Goal: Task Accomplishment & Management: Manage account settings

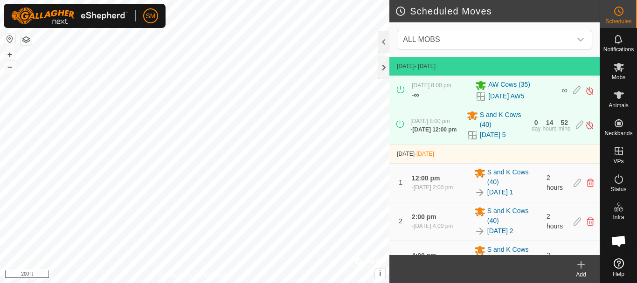
scroll to position [1948, 0]
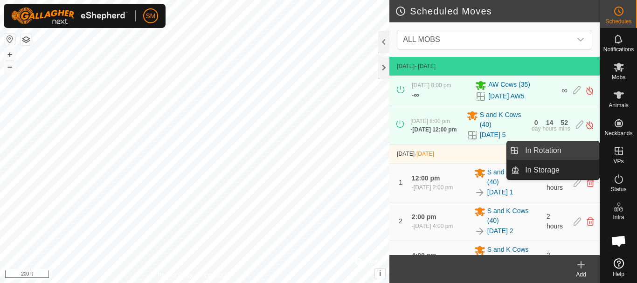
click at [546, 150] on link "In Rotation" at bounding box center [559, 150] width 80 height 19
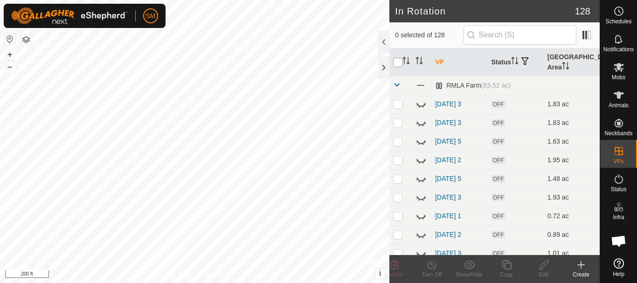
click at [399, 62] on input "checkbox" at bounding box center [397, 62] width 9 height 9
checkbox input "true"
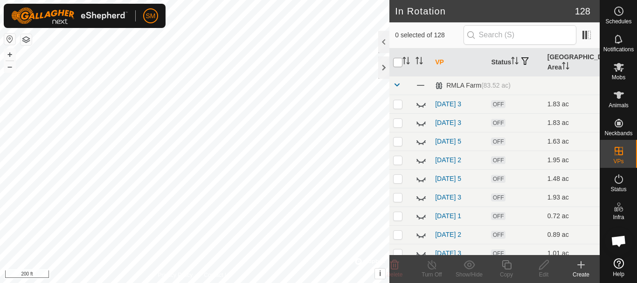
checkbox input "true"
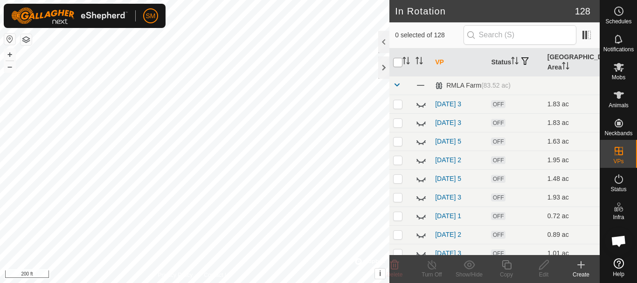
checkbox input "true"
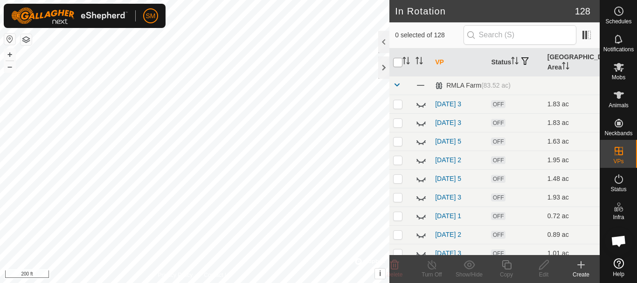
checkbox input "true"
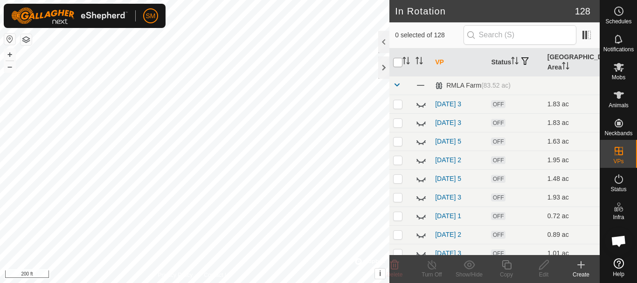
checkbox input "true"
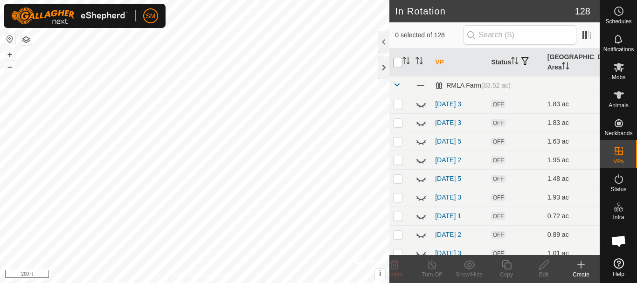
checkbox input "true"
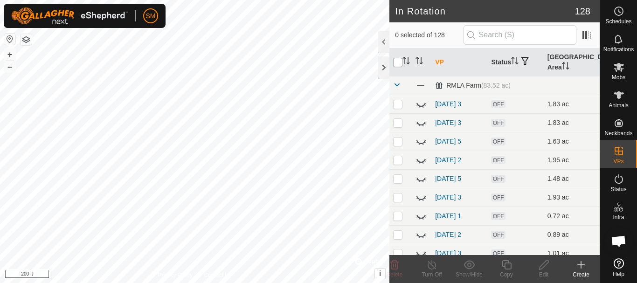
checkbox input "true"
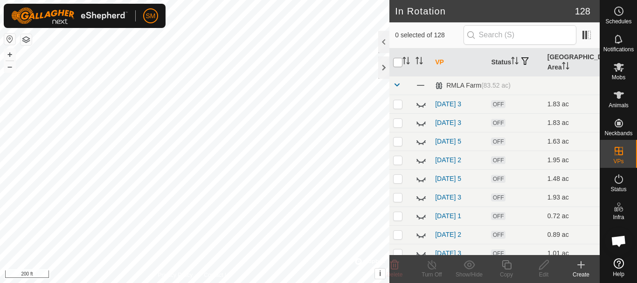
checkbox input "true"
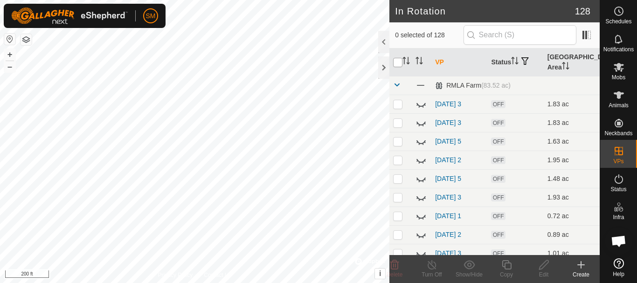
checkbox input "true"
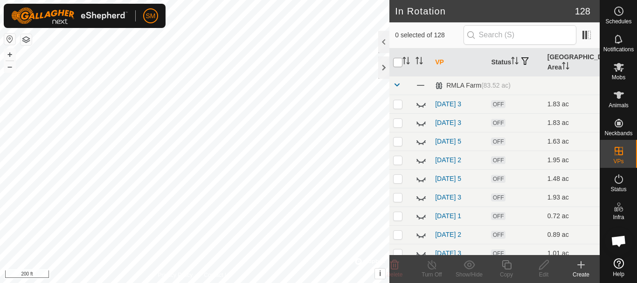
checkbox input "true"
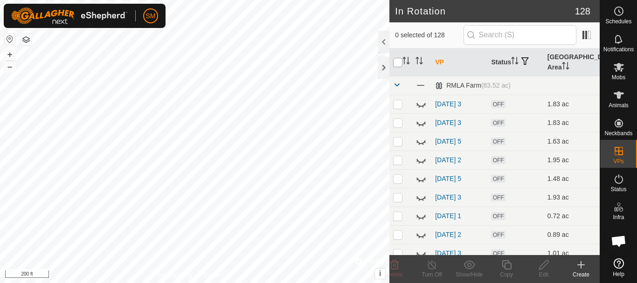
checkbox input "true"
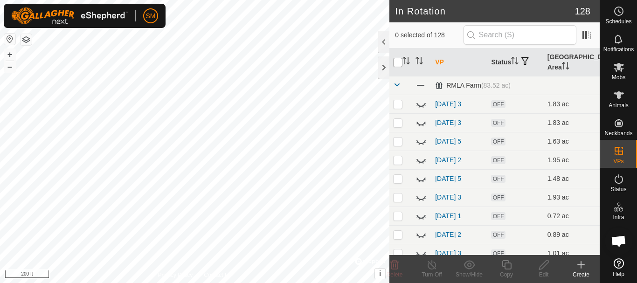
checkbox input "true"
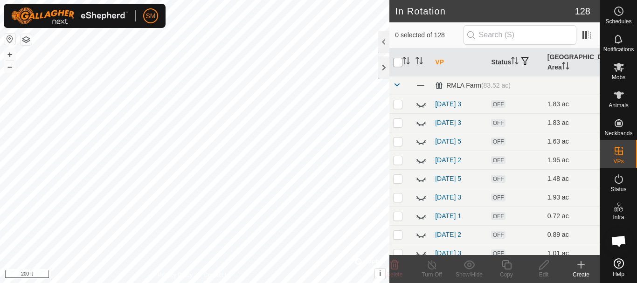
checkbox input "true"
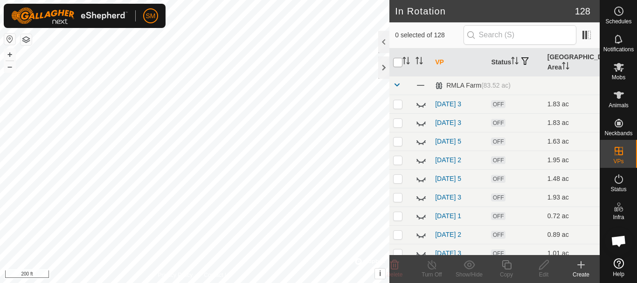
checkbox input "true"
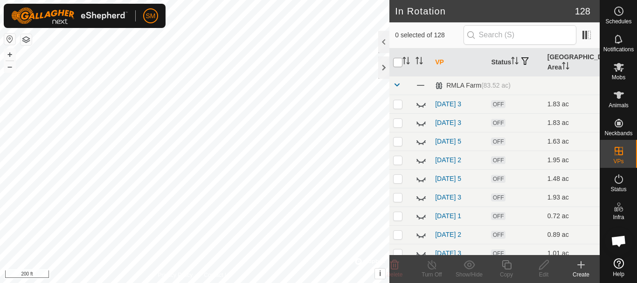
checkbox input "true"
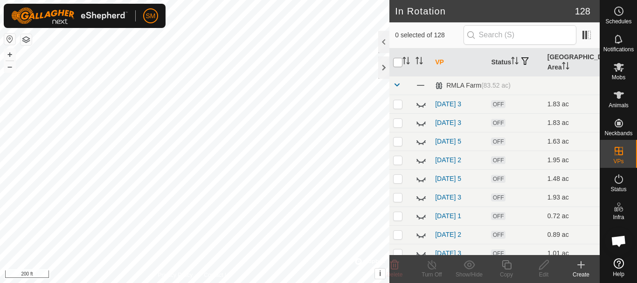
checkbox input "true"
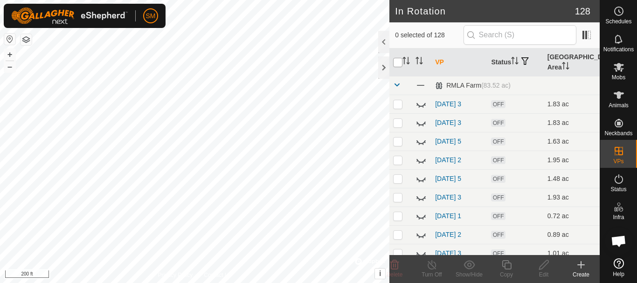
checkbox input "true"
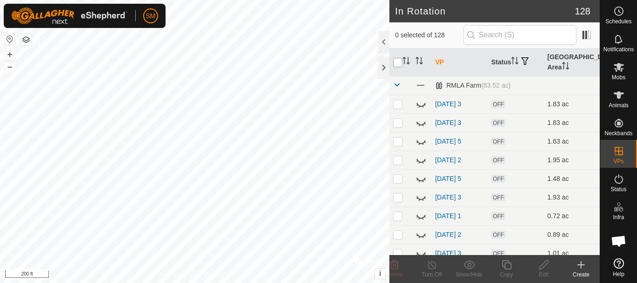
checkbox input "true"
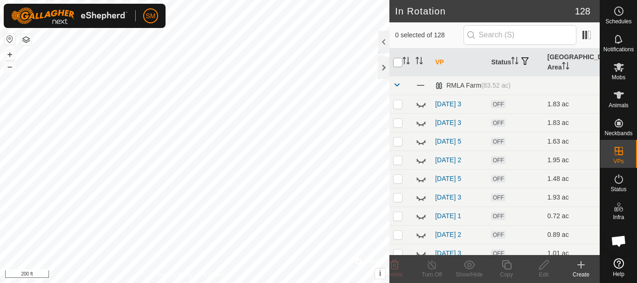
checkbox input "true"
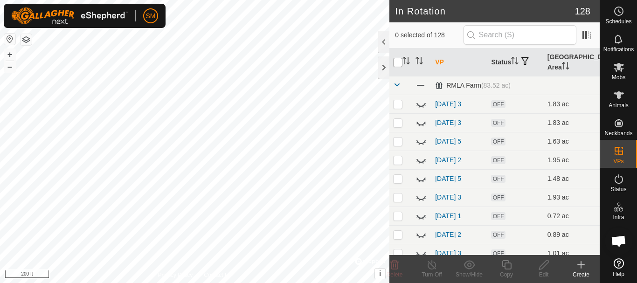
checkbox input "true"
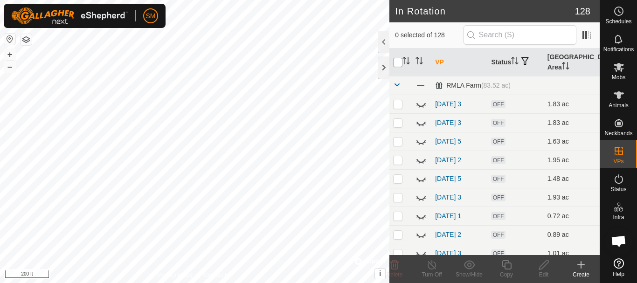
checkbox input "true"
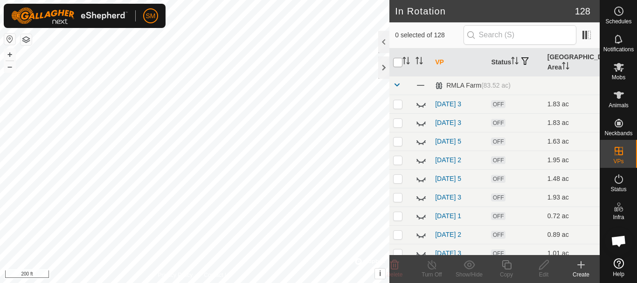
checkbox input "true"
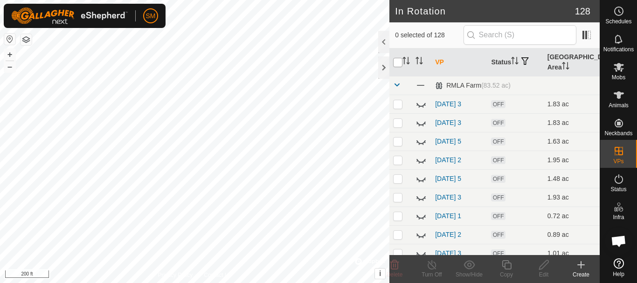
checkbox input "true"
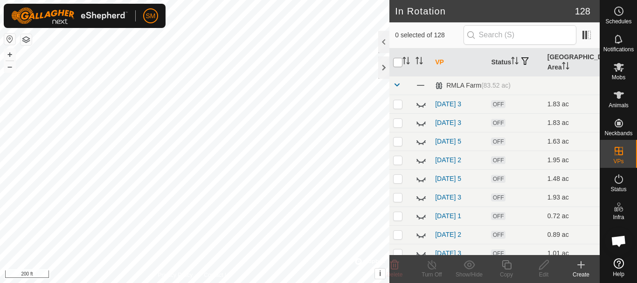
checkbox input "true"
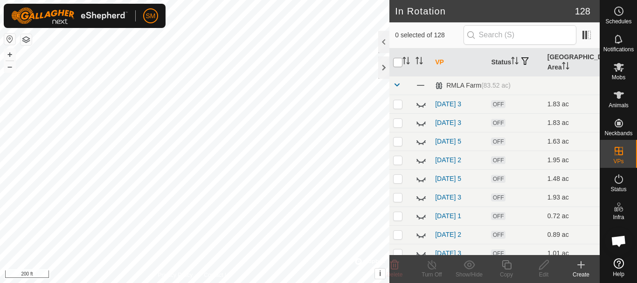
checkbox input "true"
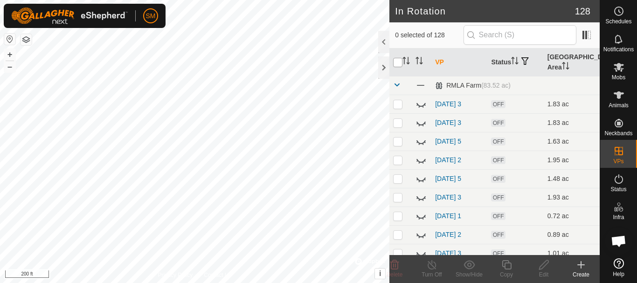
checkbox input "true"
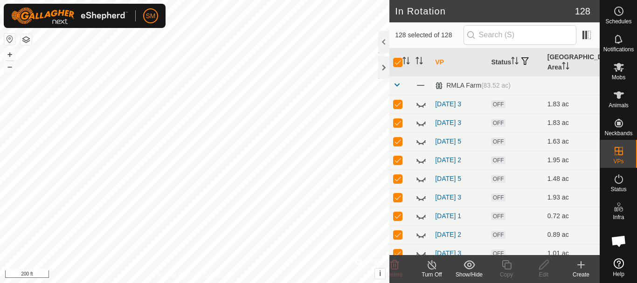
click at [467, 267] on icon at bounding box center [469, 264] width 12 height 11
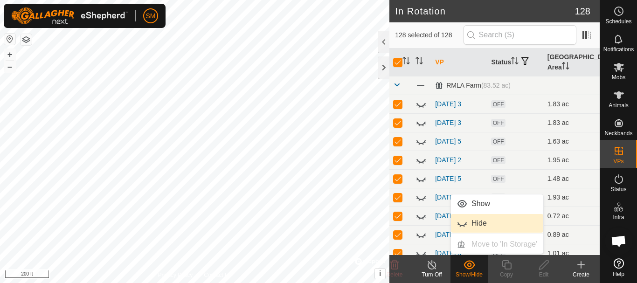
click at [470, 220] on link "Hide" at bounding box center [497, 223] width 92 height 19
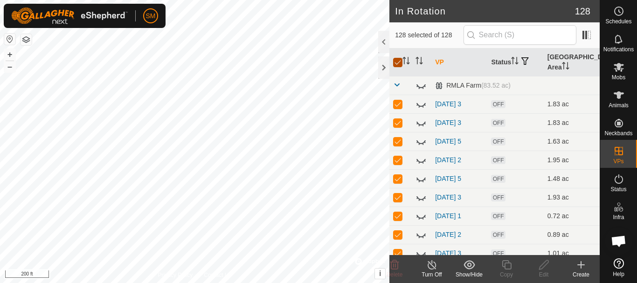
click at [397, 63] on input "checkbox" at bounding box center [397, 62] width 9 height 9
checkbox input "false"
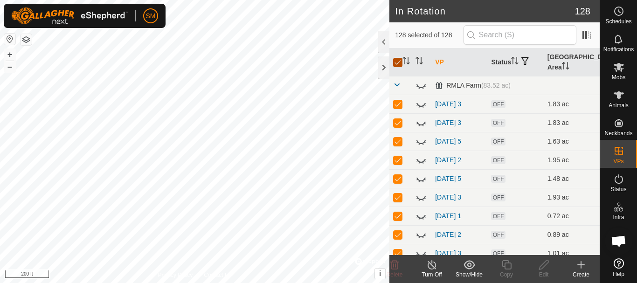
checkbox input "false"
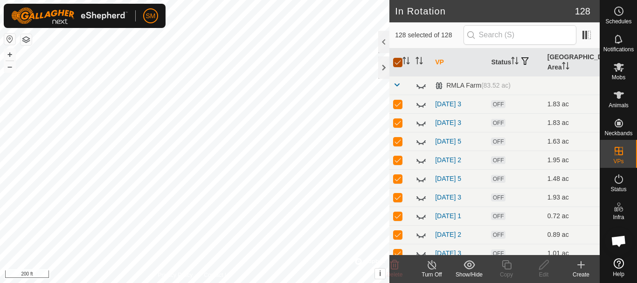
checkbox input "false"
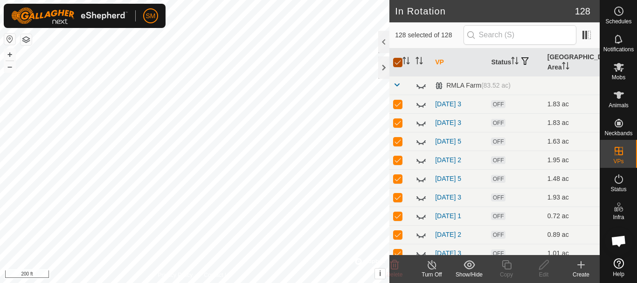
checkbox input "false"
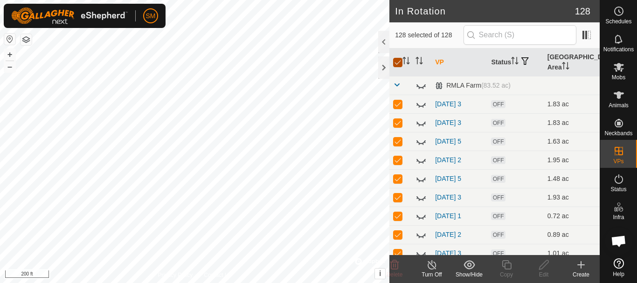
checkbox input "false"
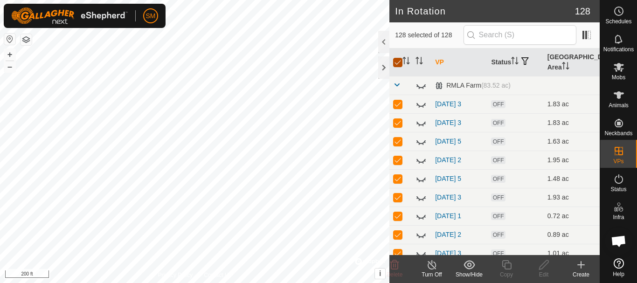
checkbox input "false"
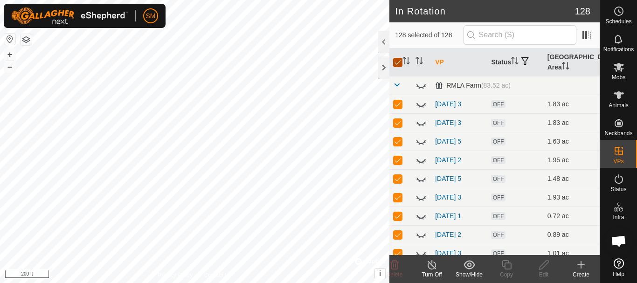
checkbox input "false"
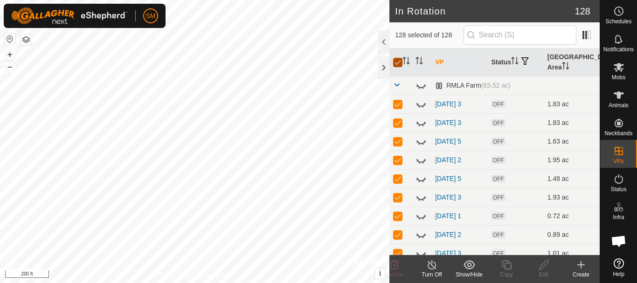
checkbox input "false"
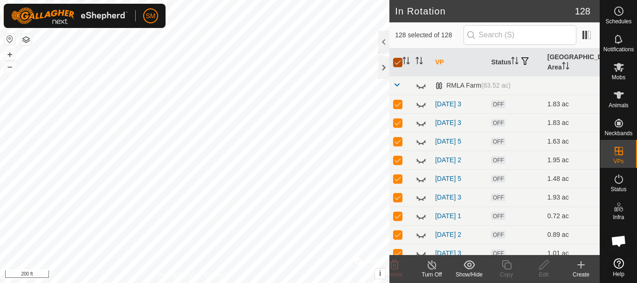
checkbox input "false"
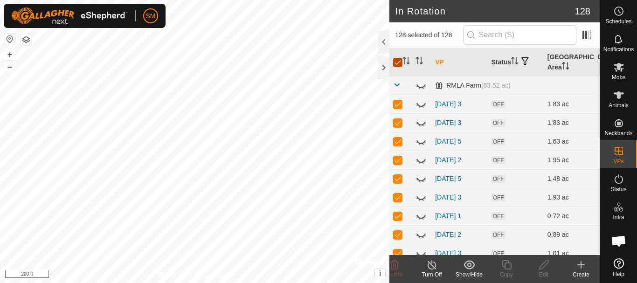
checkbox input "false"
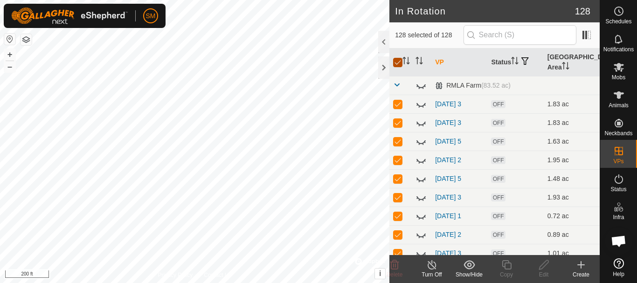
checkbox input "false"
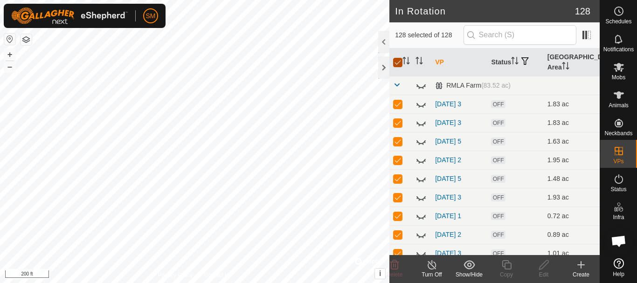
checkbox input "false"
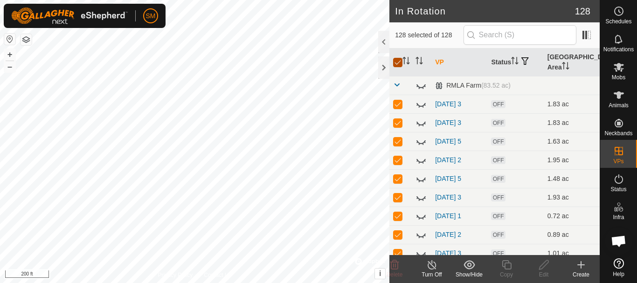
checkbox input "false"
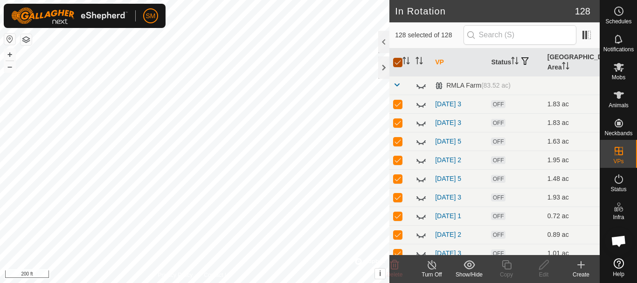
checkbox input "false"
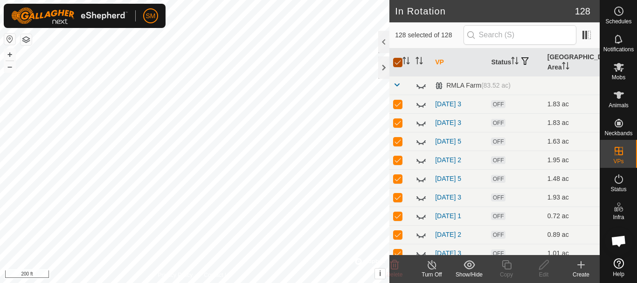
checkbox input "false"
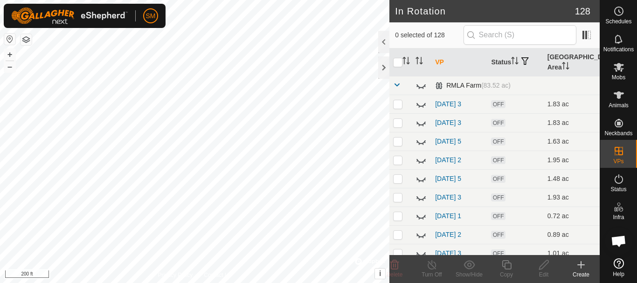
click at [396, 84] on span at bounding box center [396, 84] width 7 height 7
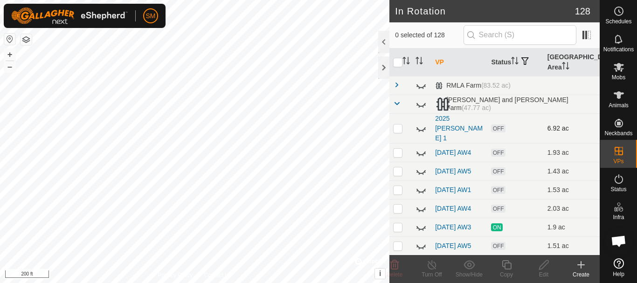
click at [423, 125] on icon at bounding box center [420, 128] width 11 height 11
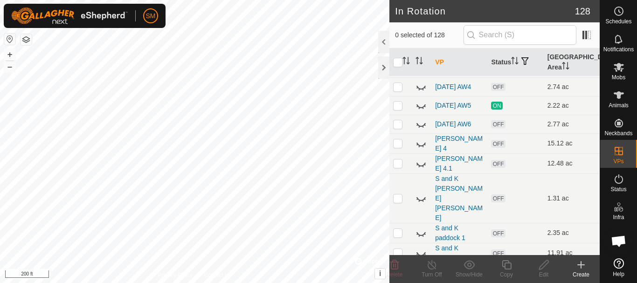
scroll to position [1441, 0]
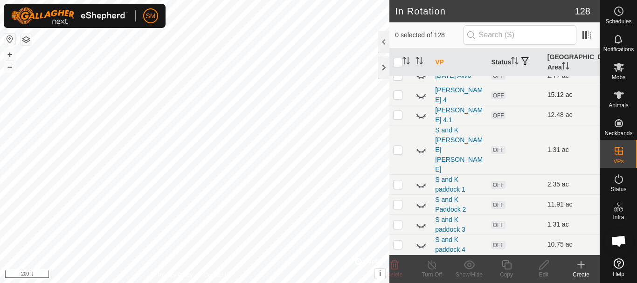
click at [420, 101] on icon at bounding box center [420, 94] width 11 height 11
click at [419, 61] on icon at bounding box center [419, 60] width 1 height 2
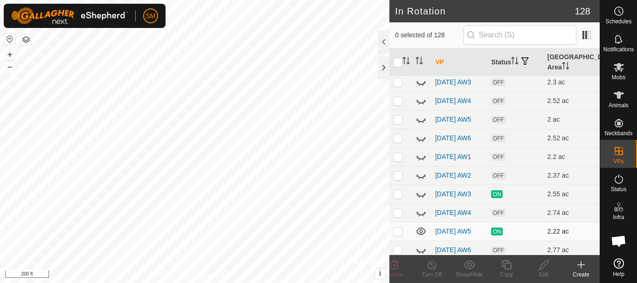
scroll to position [1161, 0]
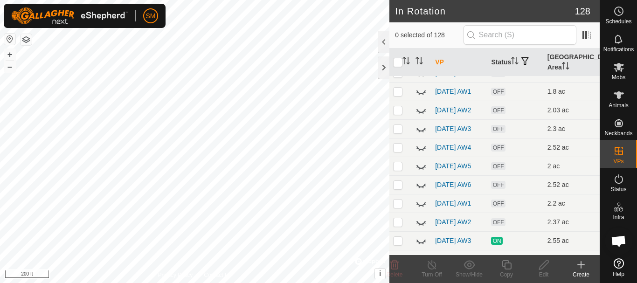
click at [421, 57] on icon at bounding box center [420, 55] width 9 height 4
click at [581, 262] on icon at bounding box center [581, 264] width 0 height 7
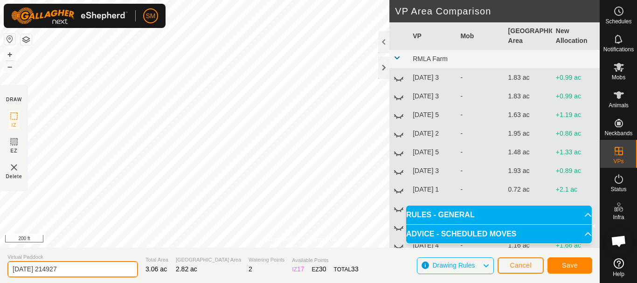
click at [96, 271] on input "[DATE] 214927" at bounding box center [72, 269] width 131 height 16
paste input "[EMAIL_ADDRESS][DOMAIN_NAME]"
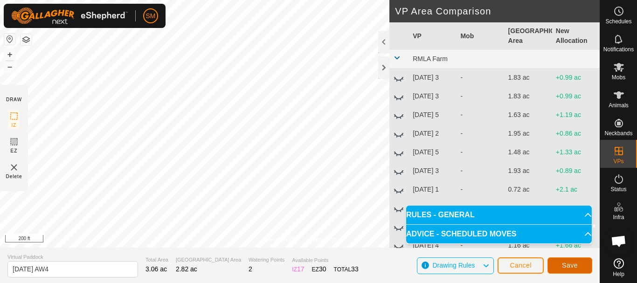
click at [573, 268] on span "Save" at bounding box center [570, 264] width 16 height 7
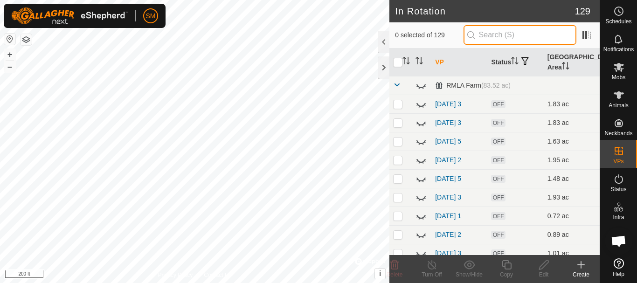
click at [511, 33] on input "text" at bounding box center [519, 35] width 113 height 20
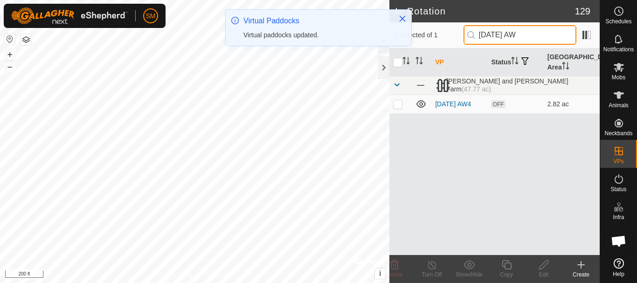
drag, startPoint x: 532, startPoint y: 35, endPoint x: 468, endPoint y: 36, distance: 63.9
click at [468, 36] on input "[DATE] AW" at bounding box center [519, 35] width 113 height 20
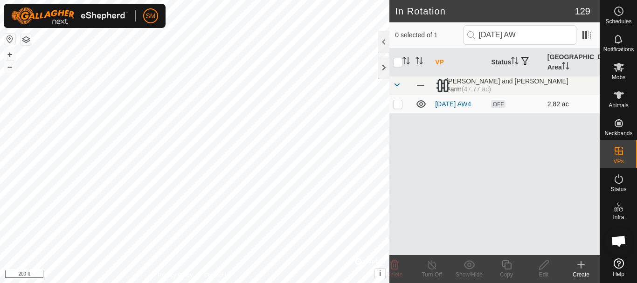
click at [393, 103] on p-checkbox at bounding box center [397, 103] width 9 height 7
click at [510, 266] on icon at bounding box center [507, 264] width 12 height 11
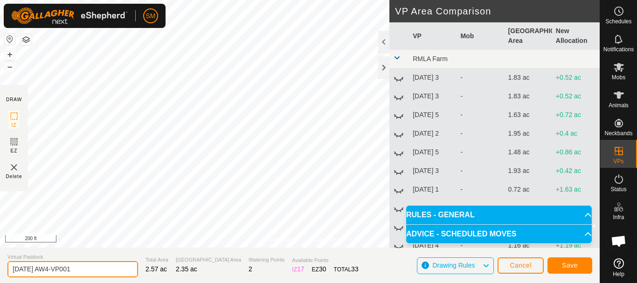
click at [94, 272] on input "[DATE] AW4-VP001" at bounding box center [72, 269] width 131 height 16
paste input "text"
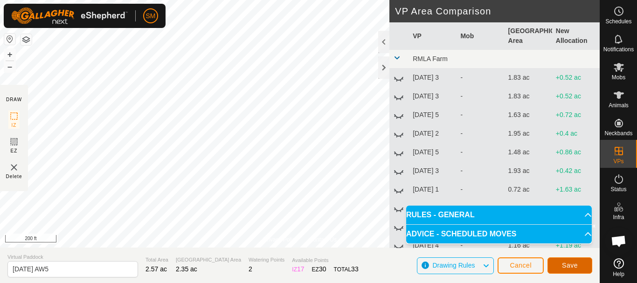
click at [577, 267] on span "Save" at bounding box center [570, 264] width 16 height 7
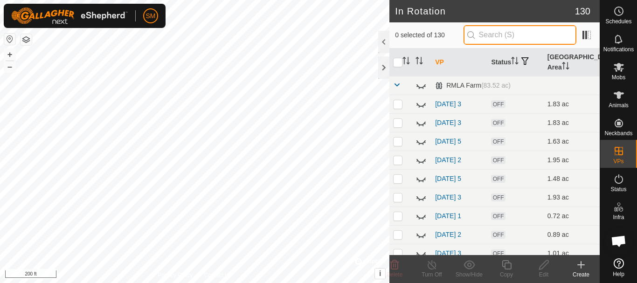
click at [500, 39] on input "text" at bounding box center [519, 35] width 113 height 20
paste input "[DATE] AW"
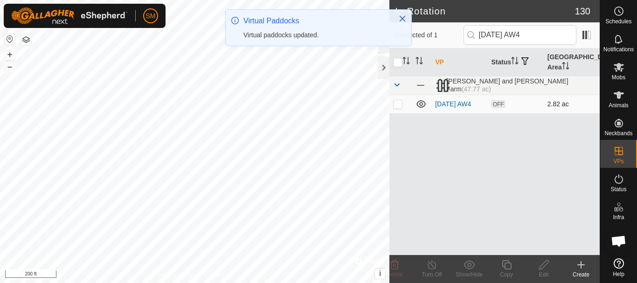
click at [396, 102] on p-checkbox at bounding box center [397, 103] width 9 height 7
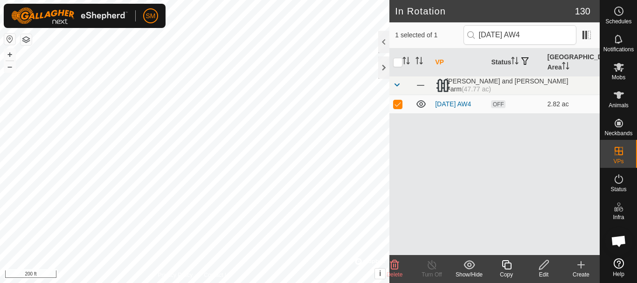
click at [508, 266] on icon at bounding box center [507, 264] width 12 height 11
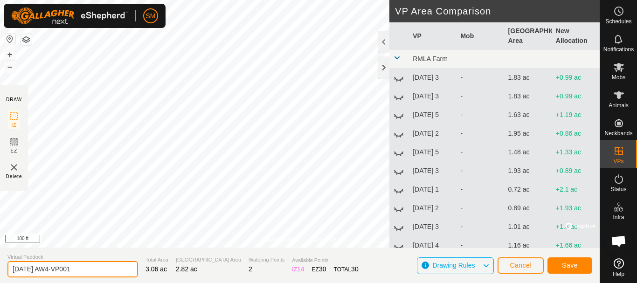
click at [99, 272] on input "[DATE] AW4-VP001" at bounding box center [72, 269] width 131 height 16
paste input "text"
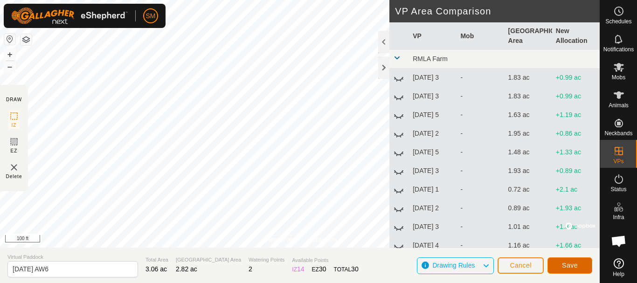
click at [577, 266] on button "Save" at bounding box center [569, 265] width 45 height 16
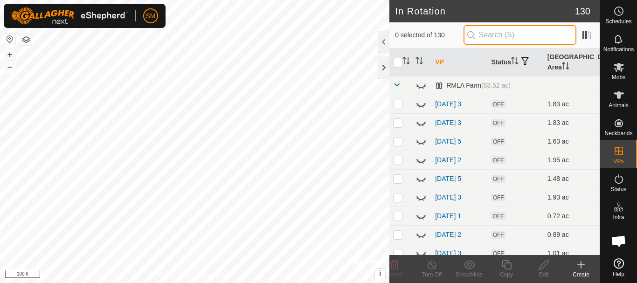
click at [522, 35] on input "text" at bounding box center [519, 35] width 113 height 20
paste input "[DATE] AW"
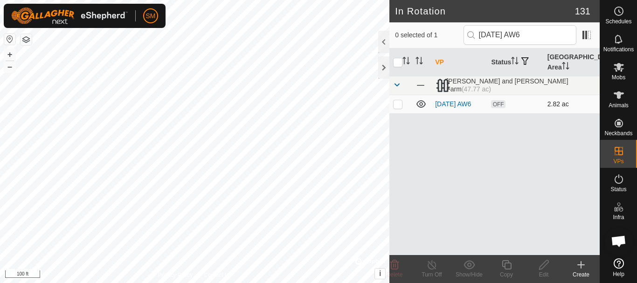
click at [399, 106] on p-checkbox at bounding box center [397, 103] width 9 height 7
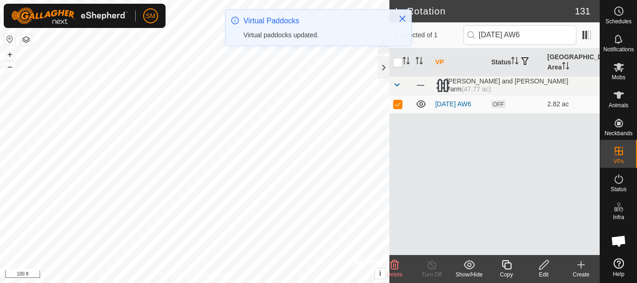
click at [509, 264] on icon at bounding box center [507, 264] width 12 height 11
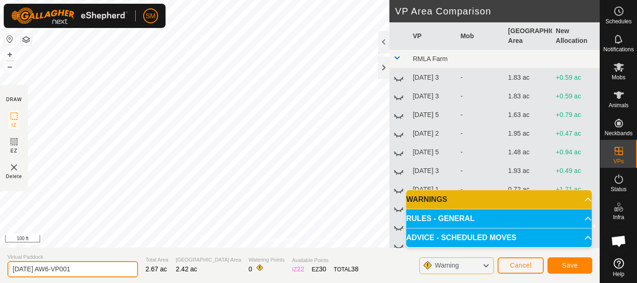
click at [100, 268] on input "[DATE] AW6-VP001" at bounding box center [72, 269] width 131 height 16
paste input "text"
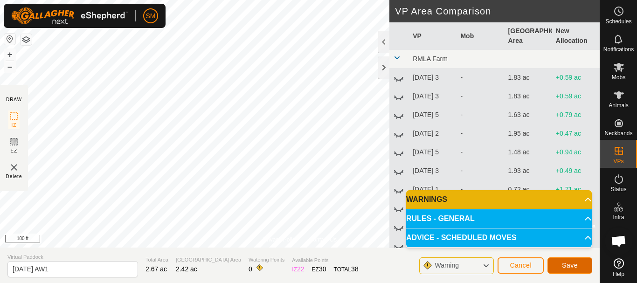
click at [581, 266] on button "Save" at bounding box center [569, 265] width 45 height 16
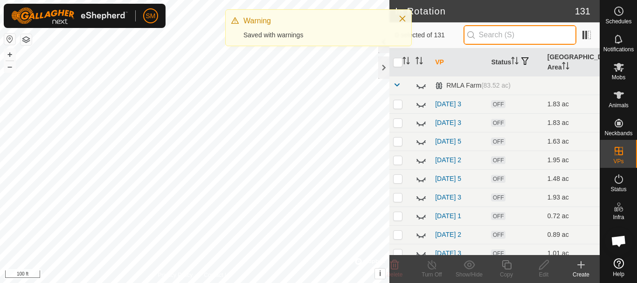
click at [523, 39] on input "text" at bounding box center [519, 35] width 113 height 20
paste input "[DATE] AW"
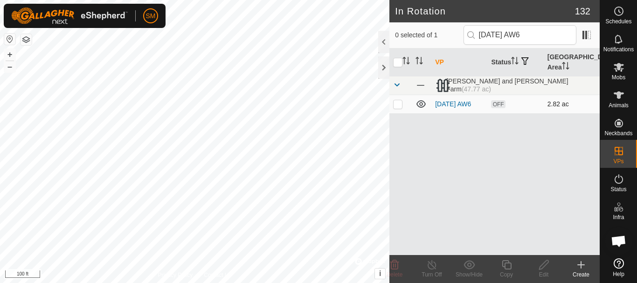
click at [400, 106] on p-checkbox at bounding box center [397, 103] width 9 height 7
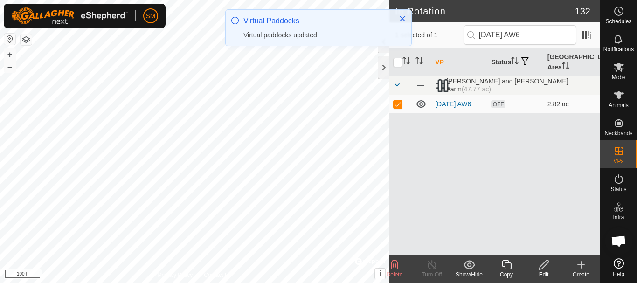
click at [505, 263] on icon at bounding box center [506, 264] width 9 height 9
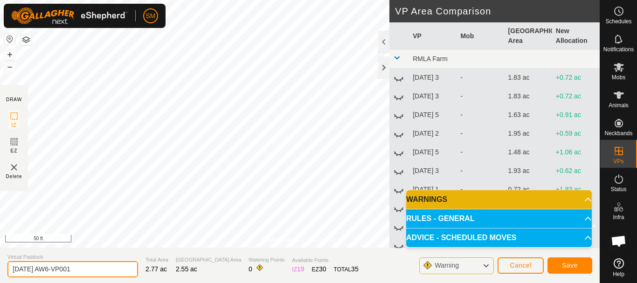
click at [110, 272] on input "[DATE] AW6-VP001" at bounding box center [72, 269] width 131 height 16
paste input "text"
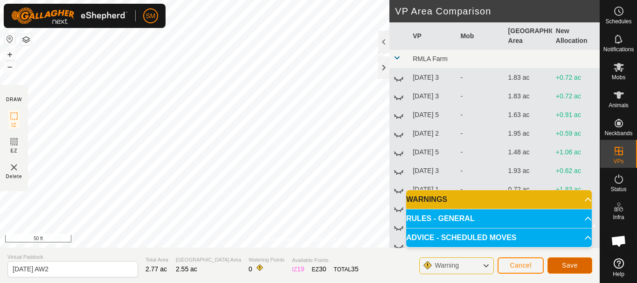
click at [575, 266] on span "Save" at bounding box center [570, 264] width 16 height 7
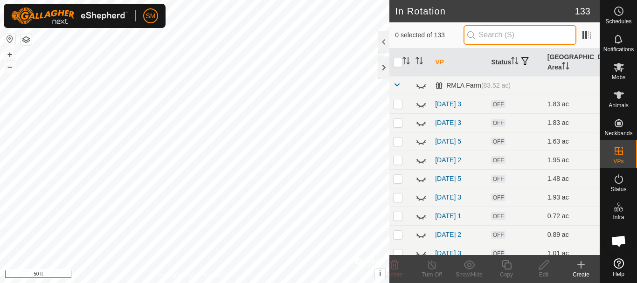
click at [506, 37] on input "text" at bounding box center [519, 35] width 113 height 20
paste input "[DATE] AW"
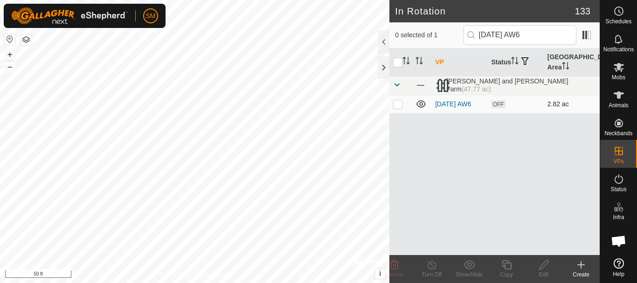
click at [396, 105] on p-checkbox at bounding box center [397, 103] width 9 height 7
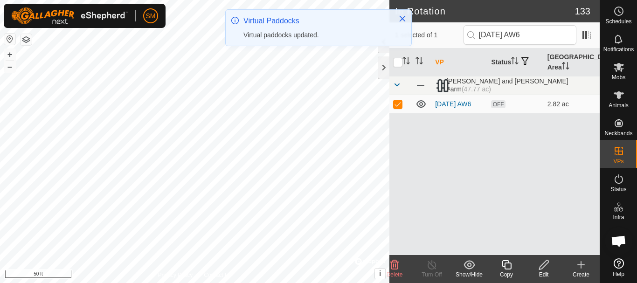
click at [510, 268] on icon at bounding box center [506, 264] width 9 height 9
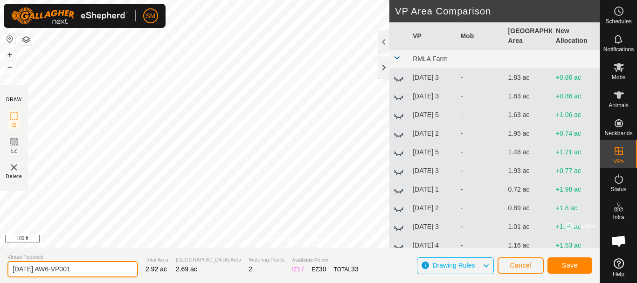
click at [97, 271] on input "[DATE] AW6-VP001" at bounding box center [72, 269] width 131 height 16
paste input "text"
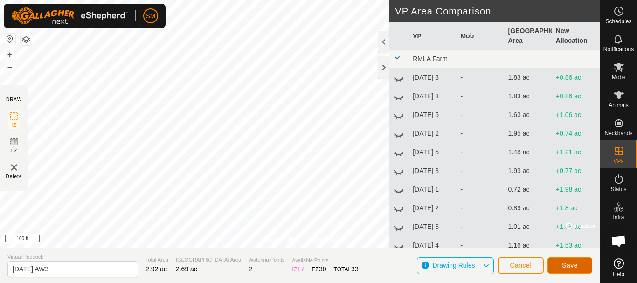
click at [565, 265] on span "Save" at bounding box center [570, 264] width 16 height 7
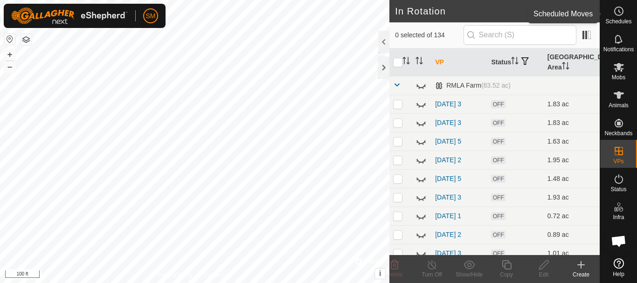
click at [617, 11] on icon at bounding box center [618, 11] width 11 height 11
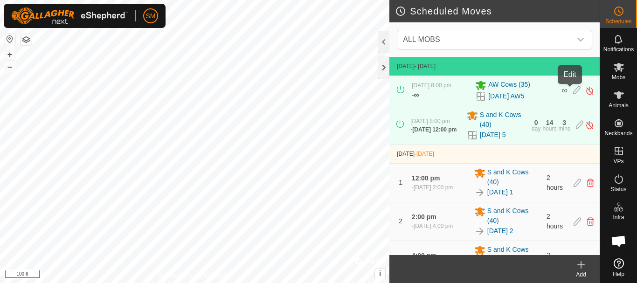
click at [573, 92] on icon at bounding box center [576, 91] width 7 height 10
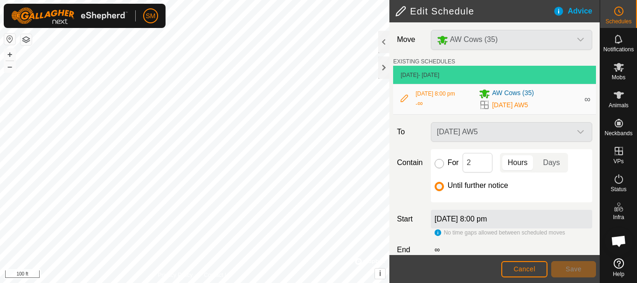
click at [436, 163] on input "For" at bounding box center [438, 163] width 9 height 9
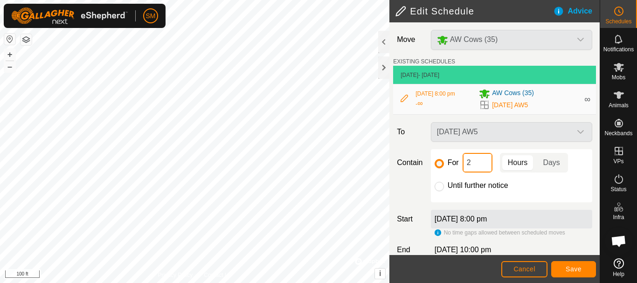
click at [483, 157] on input "2" at bounding box center [477, 163] width 30 height 20
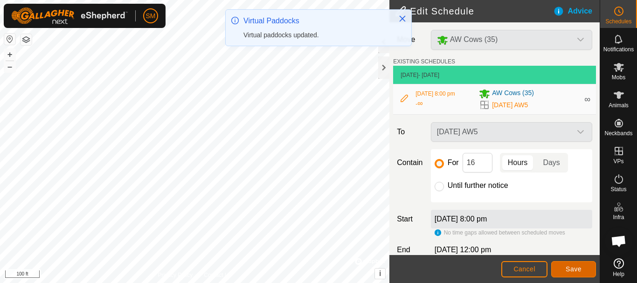
click at [577, 266] on span "Save" at bounding box center [573, 268] width 16 height 7
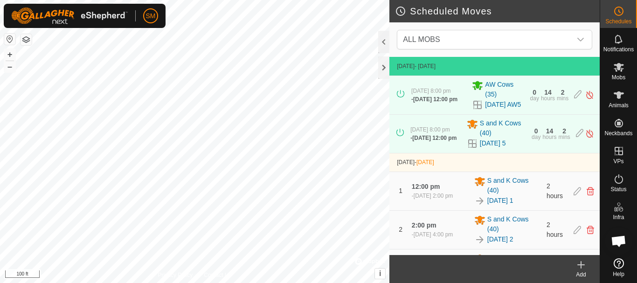
click at [581, 269] on icon at bounding box center [580, 264] width 11 height 11
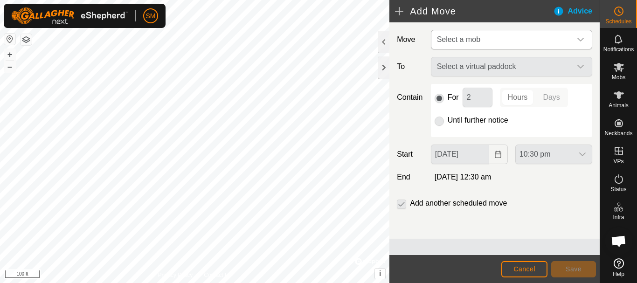
click at [580, 39] on icon "dropdown trigger" at bounding box center [580, 39] width 7 height 7
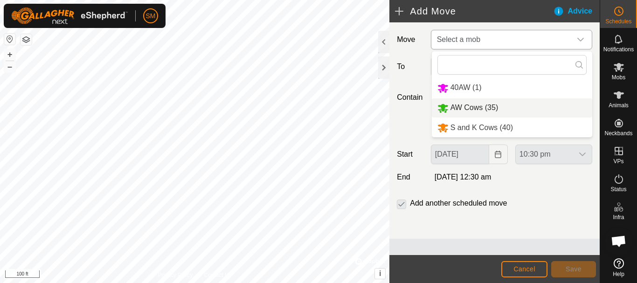
click at [460, 106] on li "AW Cows (35)" at bounding box center [512, 107] width 160 height 19
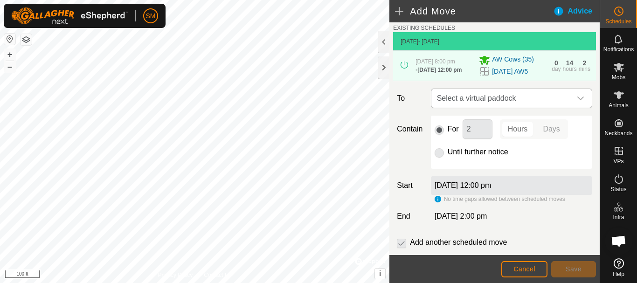
scroll to position [65, 0]
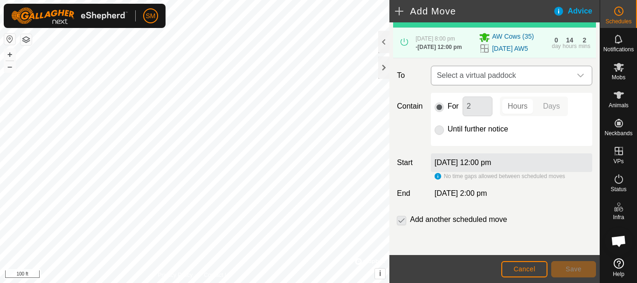
click at [577, 75] on icon "dropdown trigger" at bounding box center [580, 75] width 7 height 7
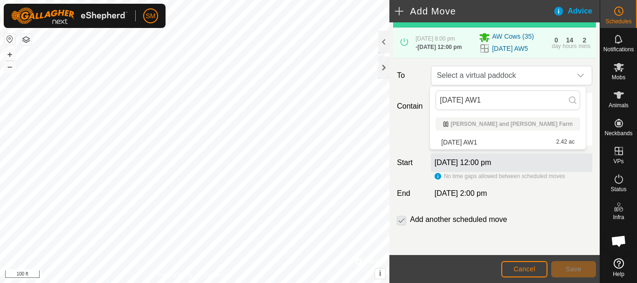
click at [470, 139] on li "[DATE] AW1 2.42 ac" at bounding box center [507, 142] width 144 height 14
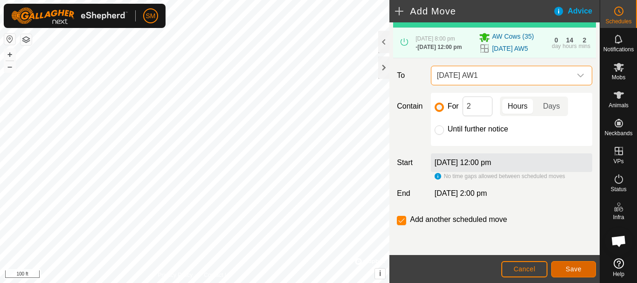
click at [577, 268] on span "Save" at bounding box center [573, 268] width 16 height 7
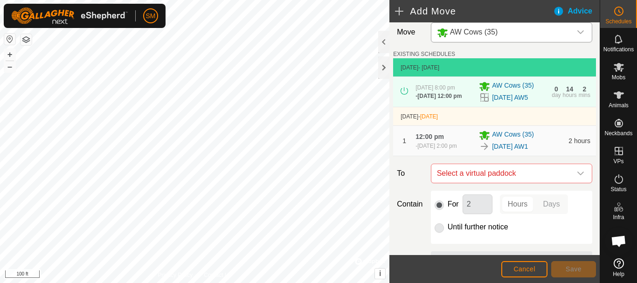
scroll to position [118, 0]
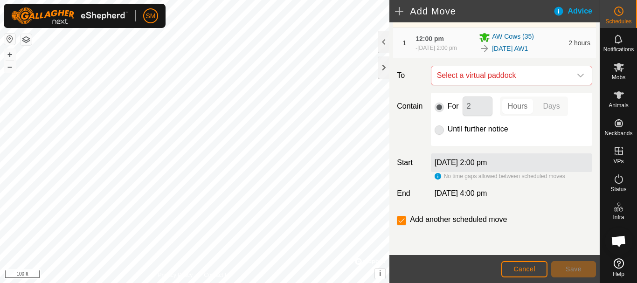
click at [576, 80] on div "dropdown trigger" at bounding box center [580, 75] width 19 height 19
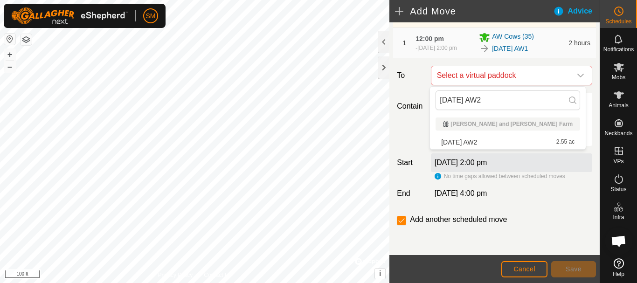
click at [464, 139] on li "[DATE] AW2 2.55 ac" at bounding box center [507, 142] width 144 height 14
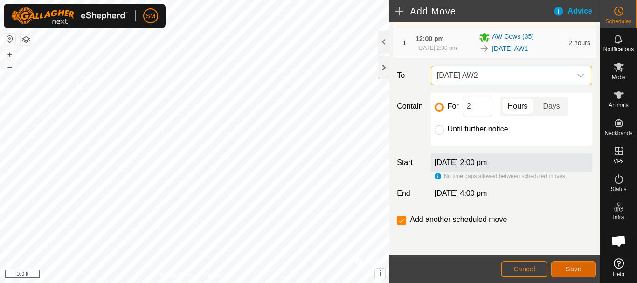
click at [581, 269] on span "Save" at bounding box center [573, 268] width 16 height 7
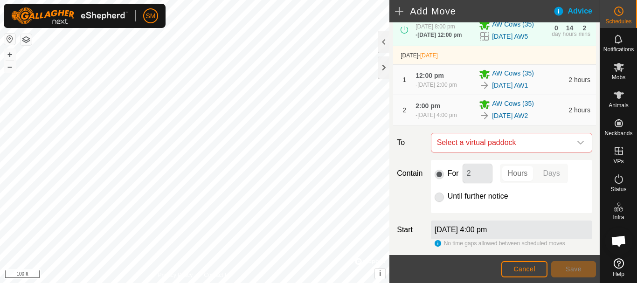
scroll to position [152, 0]
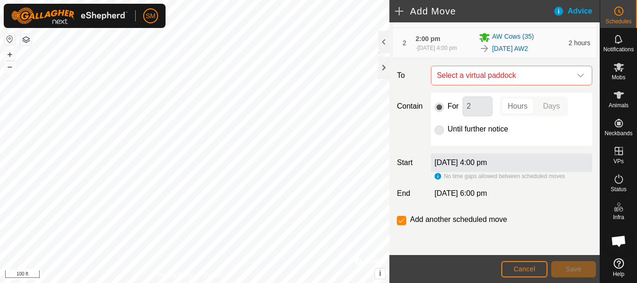
click at [577, 76] on icon "dropdown trigger" at bounding box center [580, 75] width 7 height 7
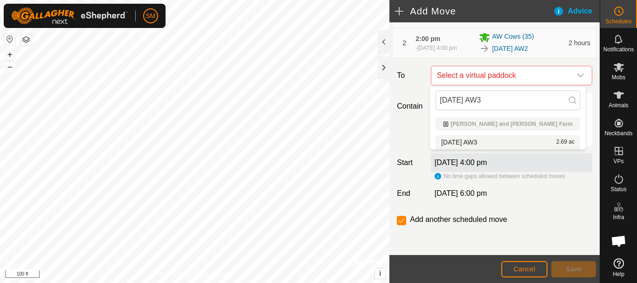
click at [480, 141] on li "[DATE] AW3 2.69 ac" at bounding box center [507, 142] width 144 height 14
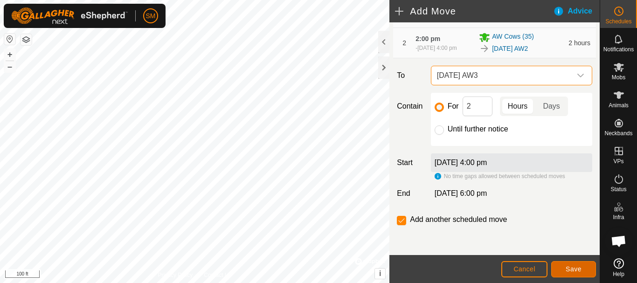
click at [573, 270] on span "Save" at bounding box center [573, 268] width 16 height 7
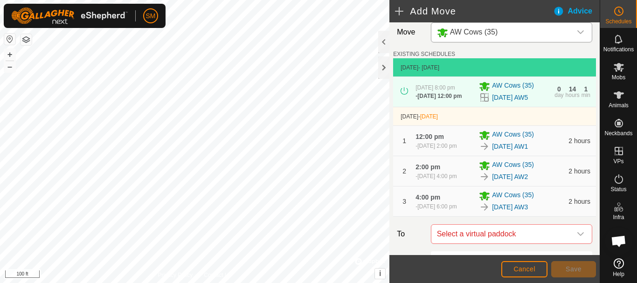
scroll to position [181, 0]
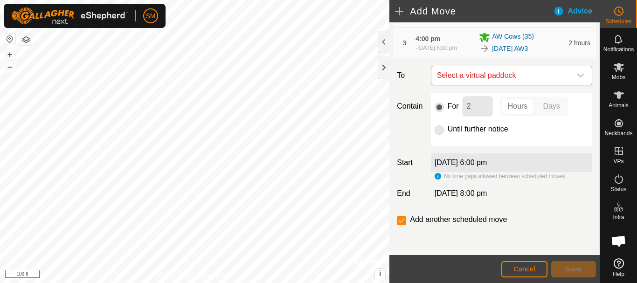
click at [577, 76] on icon "dropdown trigger" at bounding box center [580, 75] width 7 height 7
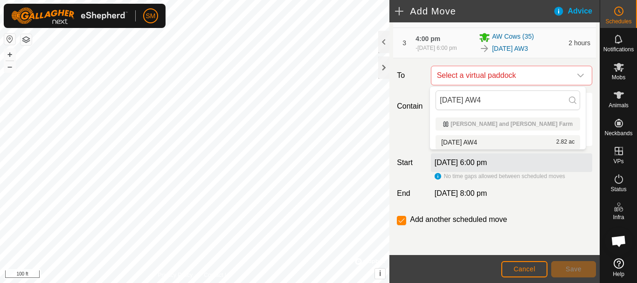
click at [485, 141] on li "[DATE] AW4 2.82 ac" at bounding box center [507, 142] width 144 height 14
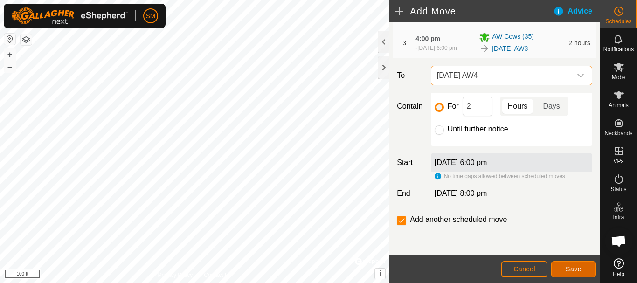
click at [585, 268] on button "Save" at bounding box center [573, 269] width 45 height 16
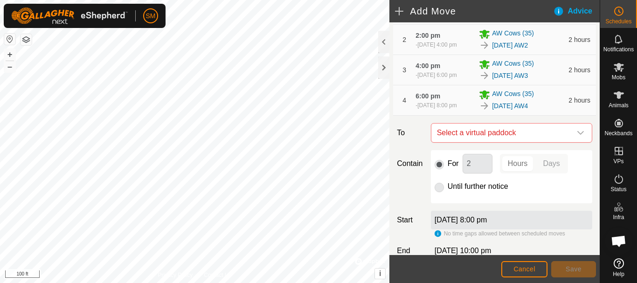
scroll to position [216, 0]
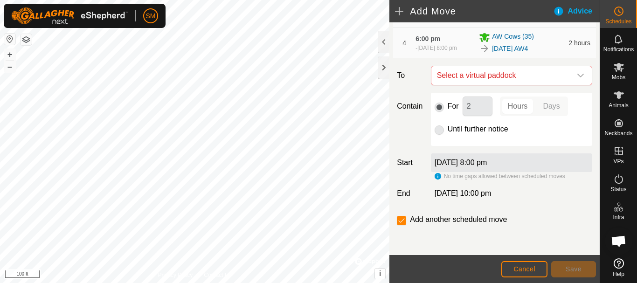
click at [577, 75] on icon "dropdown trigger" at bounding box center [580, 75] width 7 height 7
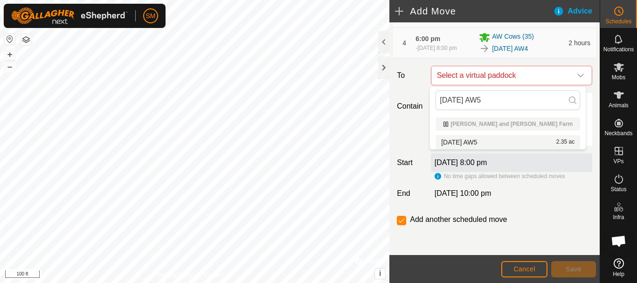
click at [490, 143] on li "[DATE] AW5 2.35 ac" at bounding box center [507, 142] width 144 height 14
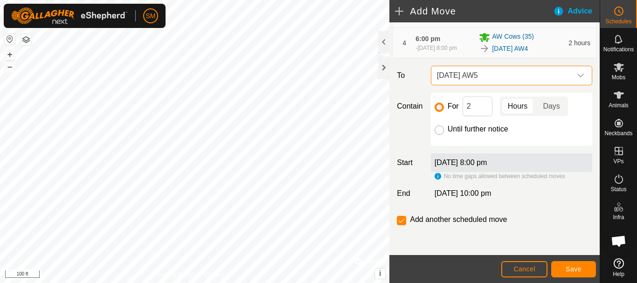
click at [442, 130] on input "Until further notice" at bounding box center [438, 129] width 9 height 9
click at [577, 73] on icon "dropdown trigger" at bounding box center [580, 75] width 7 height 7
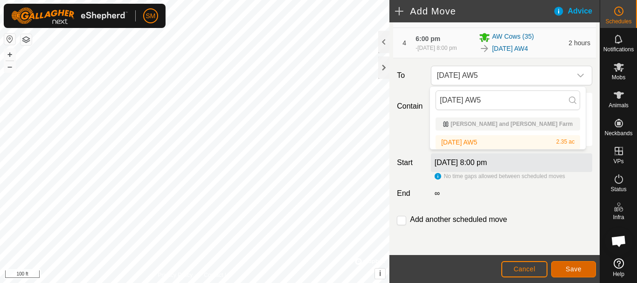
click at [578, 268] on span "Save" at bounding box center [573, 268] width 16 height 7
